Goal: Book appointment/travel/reservation

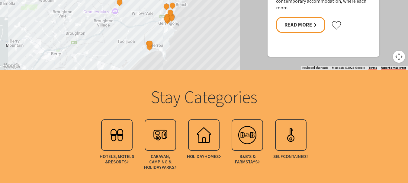
scroll to position [665, 0]
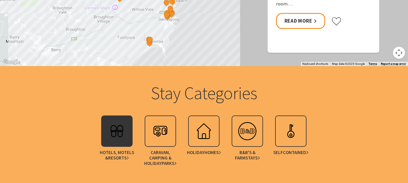
click at [113, 128] on img at bounding box center [117, 131] width 24 height 24
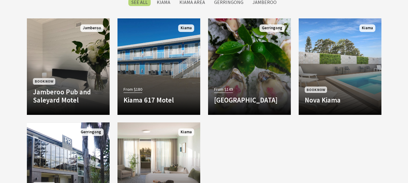
scroll to position [484, 0]
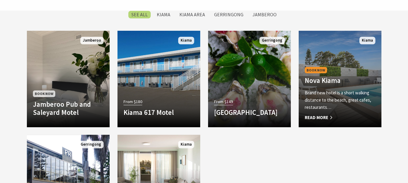
click at [315, 114] on span "Read More" at bounding box center [340, 117] width 71 height 7
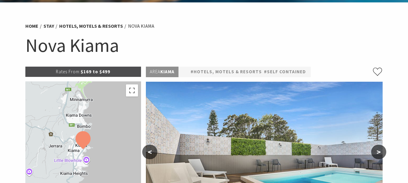
select select "3"
select select "2"
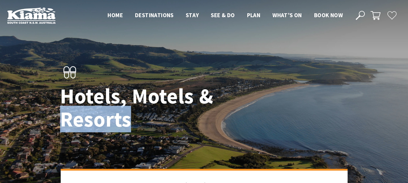
drag, startPoint x: 301, startPoint y: 121, endPoint x: 310, endPoint y: 105, distance: 18.5
click at [310, 105] on div "Hotels, Motels & Resorts" at bounding box center [204, 98] width 293 height 85
